Goal: Task Accomplishment & Management: Manage account settings

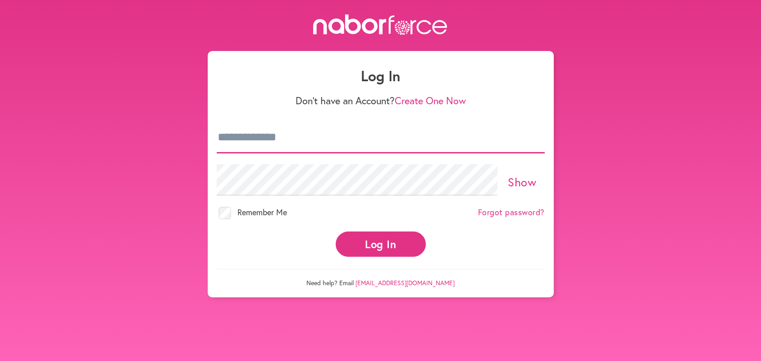
click at [221, 132] on input "email" at bounding box center [381, 138] width 328 height 32
type input "**********"
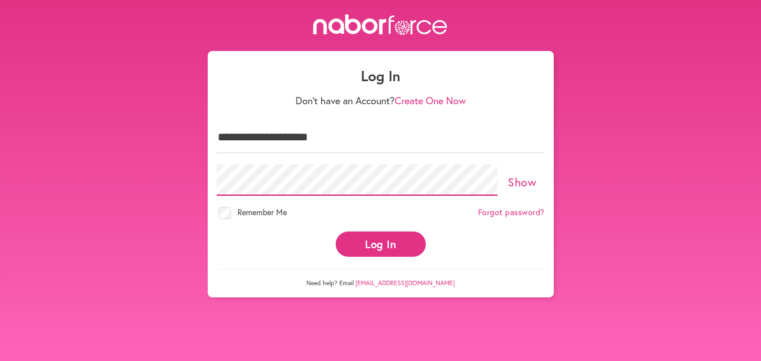
click at [336, 231] on button "Log In" at bounding box center [381, 243] width 90 height 25
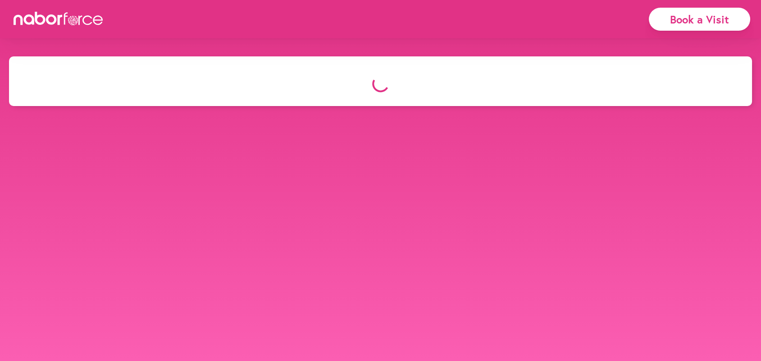
select select "*"
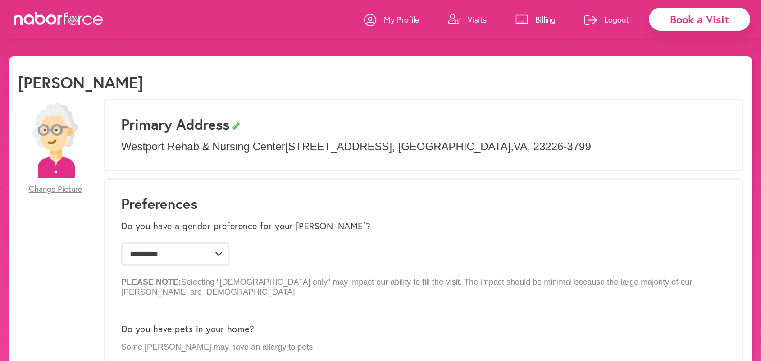
click at [476, 18] on p "Visits" at bounding box center [477, 19] width 19 height 11
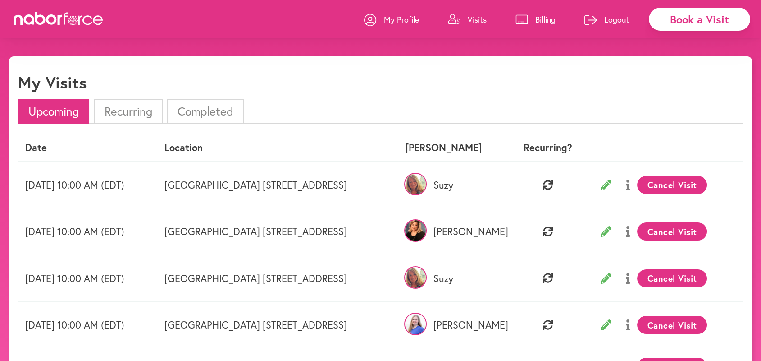
click at [686, 324] on button "Cancel Visit" at bounding box center [672, 325] width 70 height 18
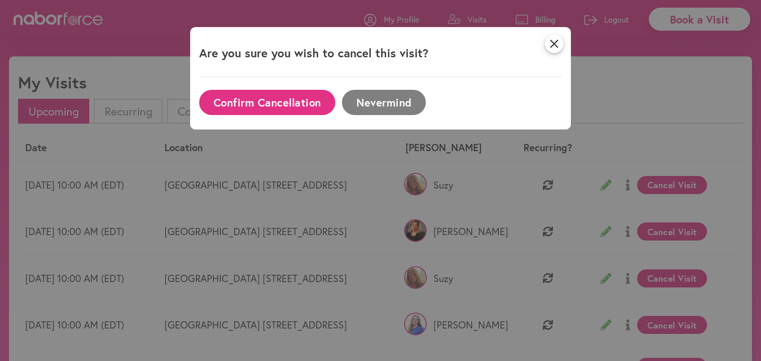
click at [267, 103] on button "Confirm Cancellation" at bounding box center [267, 102] width 136 height 25
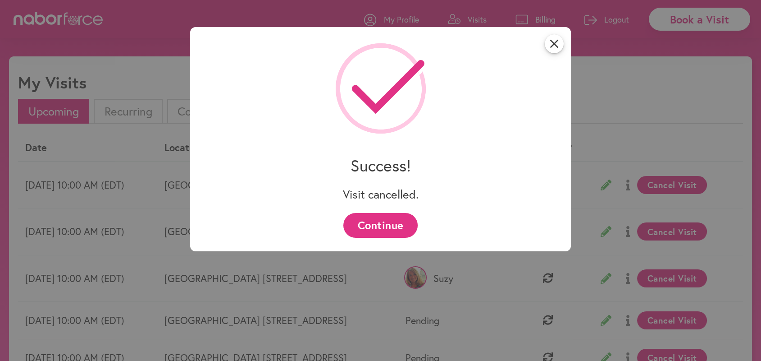
click at [363, 219] on button "Continue" at bounding box center [380, 225] width 74 height 25
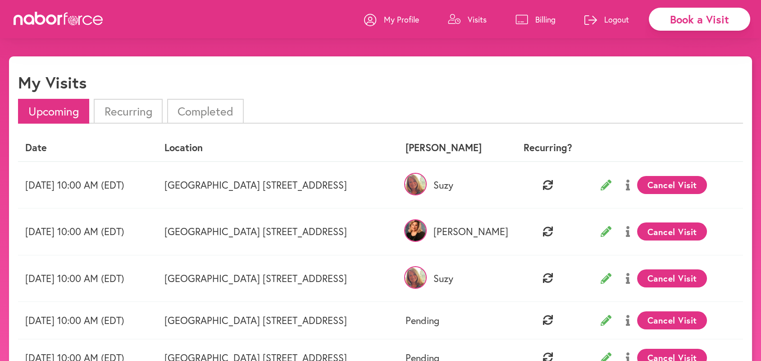
click at [617, 20] on p "Logout" at bounding box center [616, 19] width 25 height 11
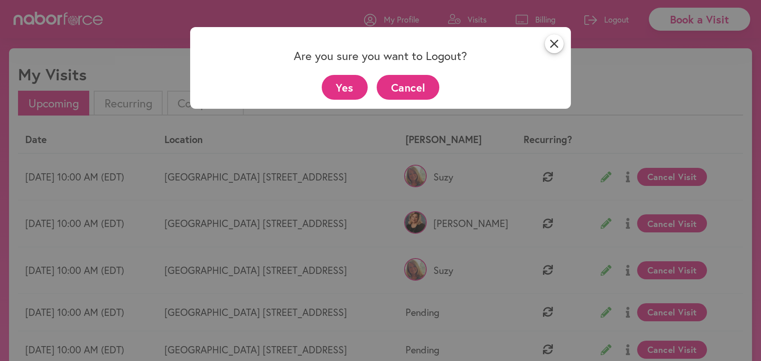
scroll to position [17, 0]
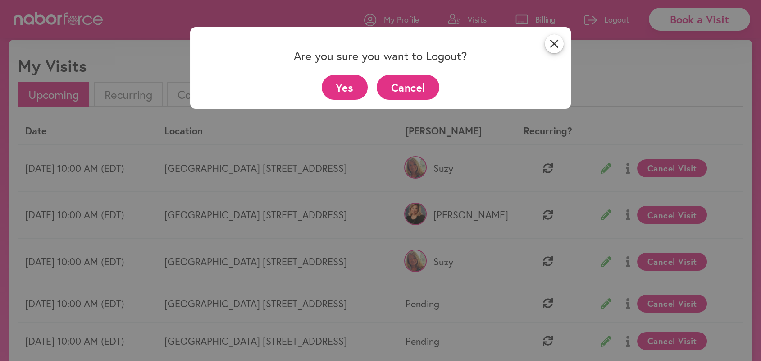
click at [347, 87] on button "Yes" at bounding box center [345, 87] width 46 height 25
